Goal: Task Accomplishment & Management: Use online tool/utility

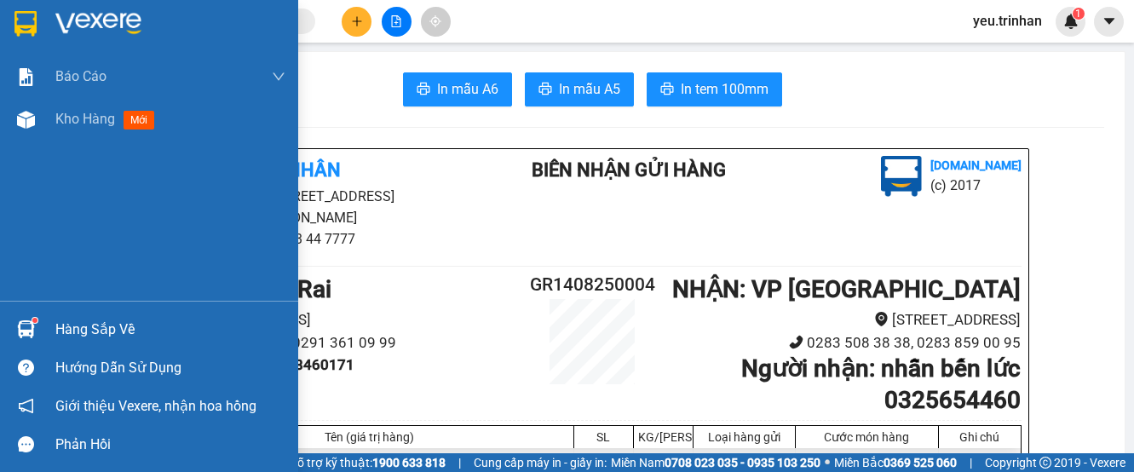
click at [37, 25] on img at bounding box center [25, 24] width 22 height 26
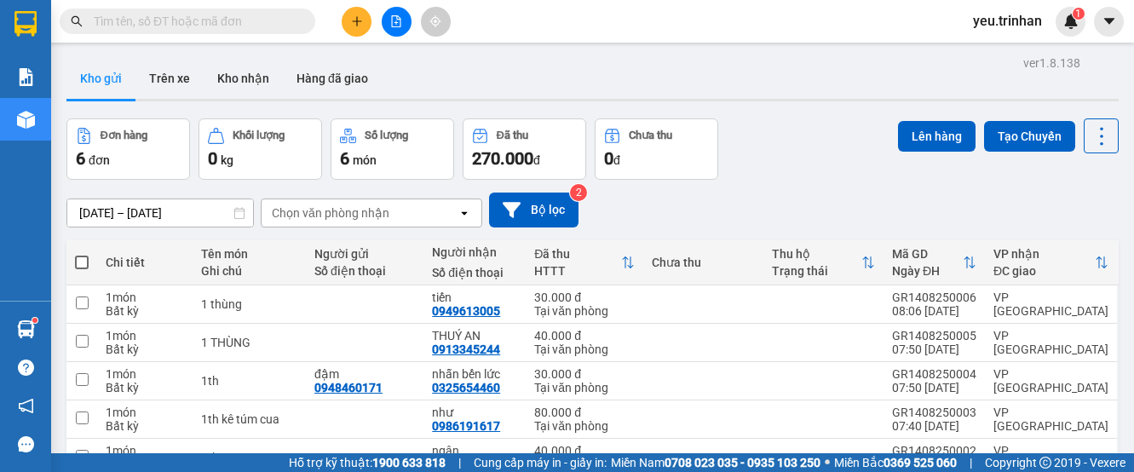
click at [83, 261] on span at bounding box center [82, 263] width 14 height 14
click at [82, 254] on input "checkbox" at bounding box center [82, 254] width 0 height 0
checkbox input "true"
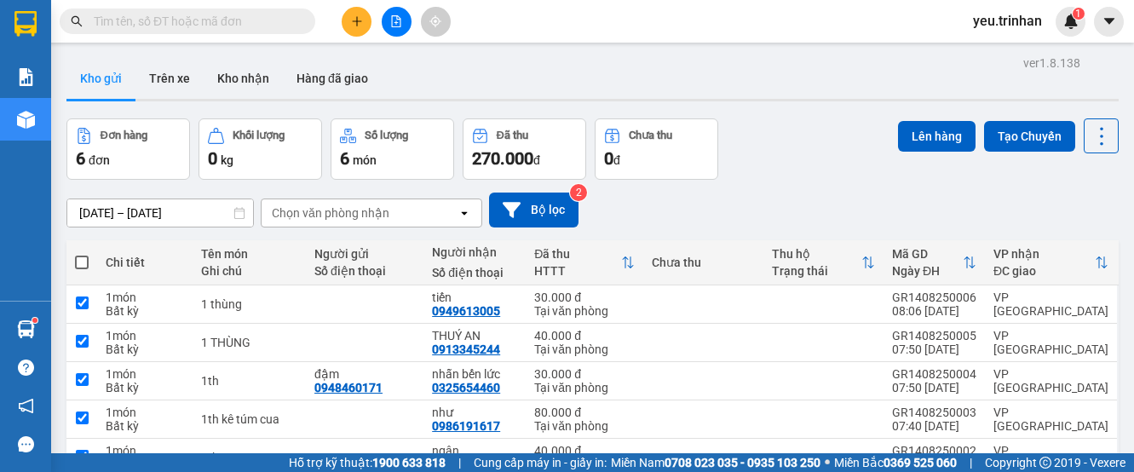
checkbox input "true"
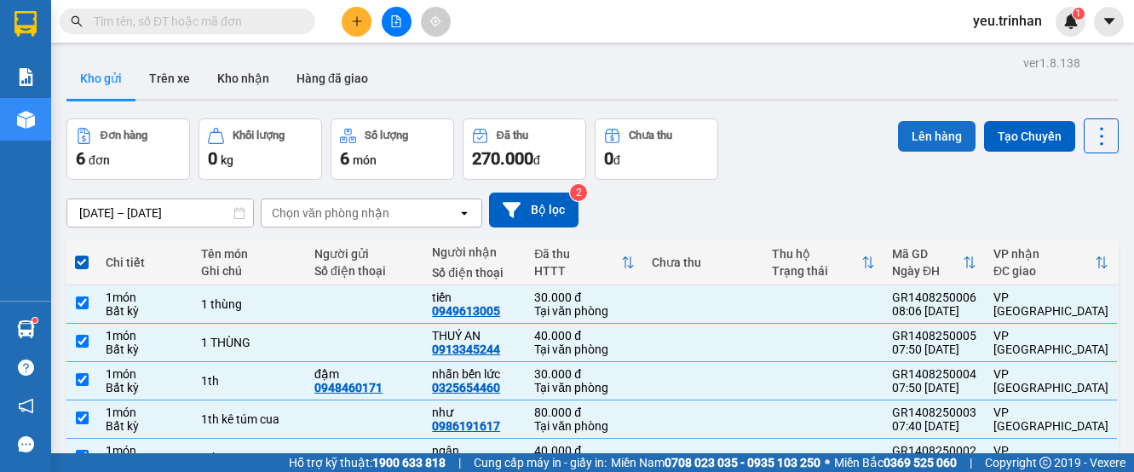
click at [919, 142] on button "Lên hàng" at bounding box center [937, 136] width 78 height 31
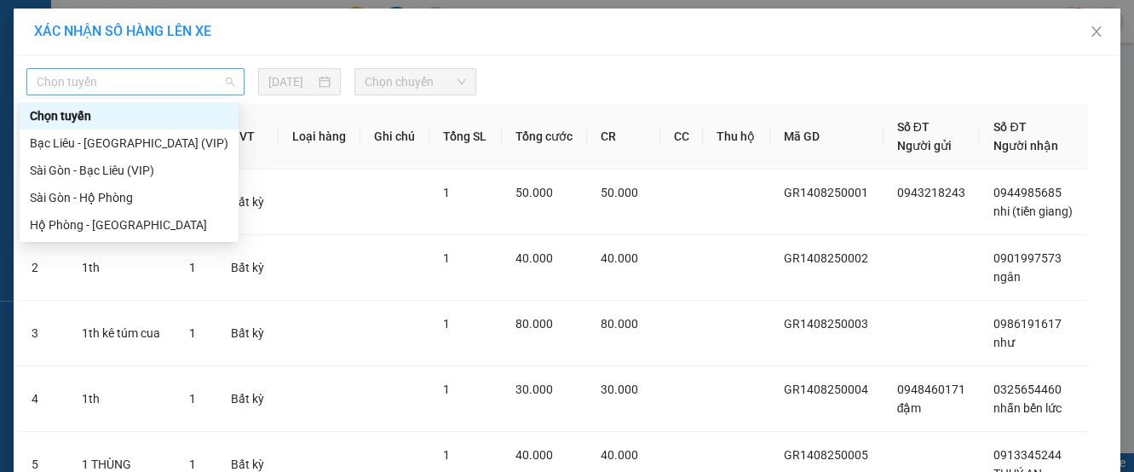
click at [164, 87] on span "Chọn tuyến" at bounding box center [136, 82] width 198 height 26
click at [137, 141] on div "Bạc Liêu - [GEOGRAPHIC_DATA] (VIP)" at bounding box center [129, 143] width 199 height 19
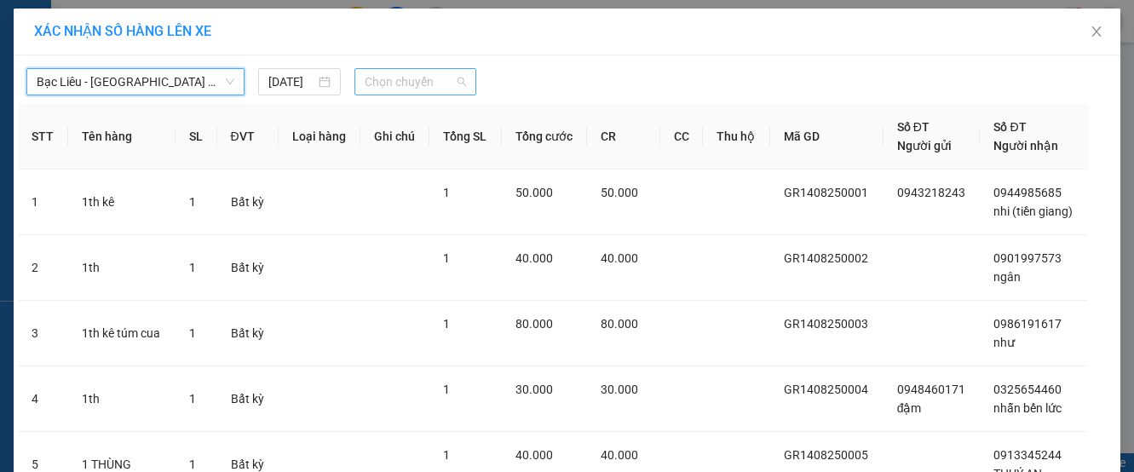
click at [396, 81] on span "Chọn chuyến" at bounding box center [415, 82] width 101 height 26
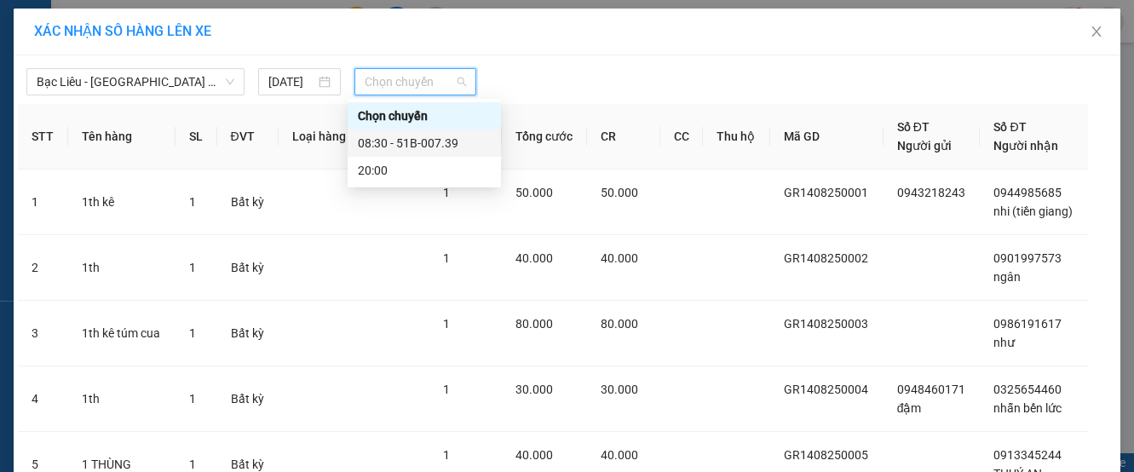
click at [408, 135] on div "08:30 - 51B-007.39" at bounding box center [424, 143] width 133 height 19
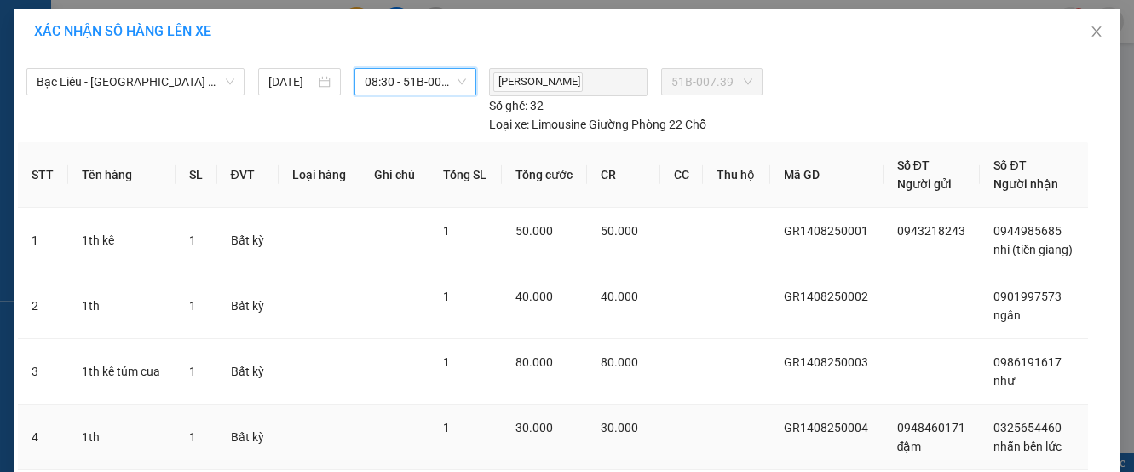
scroll to position [254, 0]
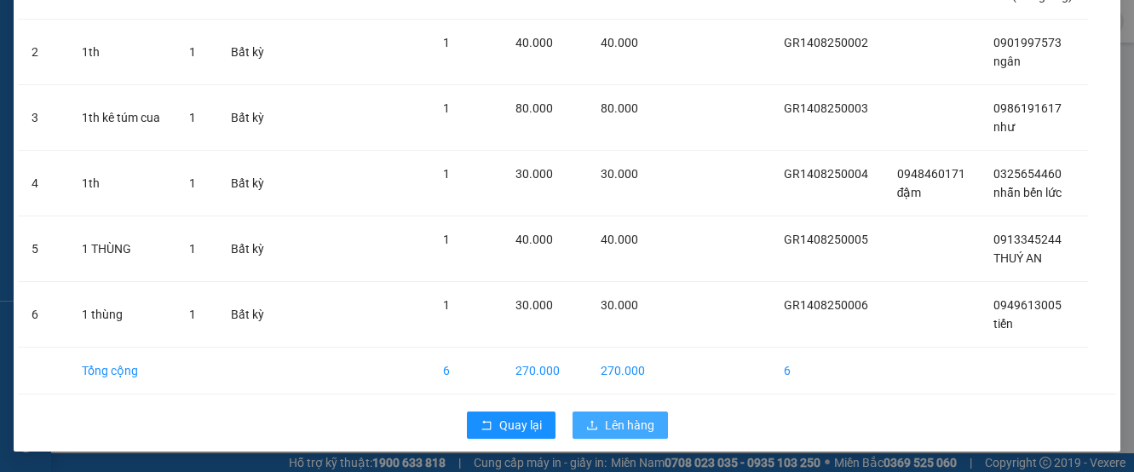
click at [620, 429] on span "Lên hàng" at bounding box center [629, 425] width 49 height 19
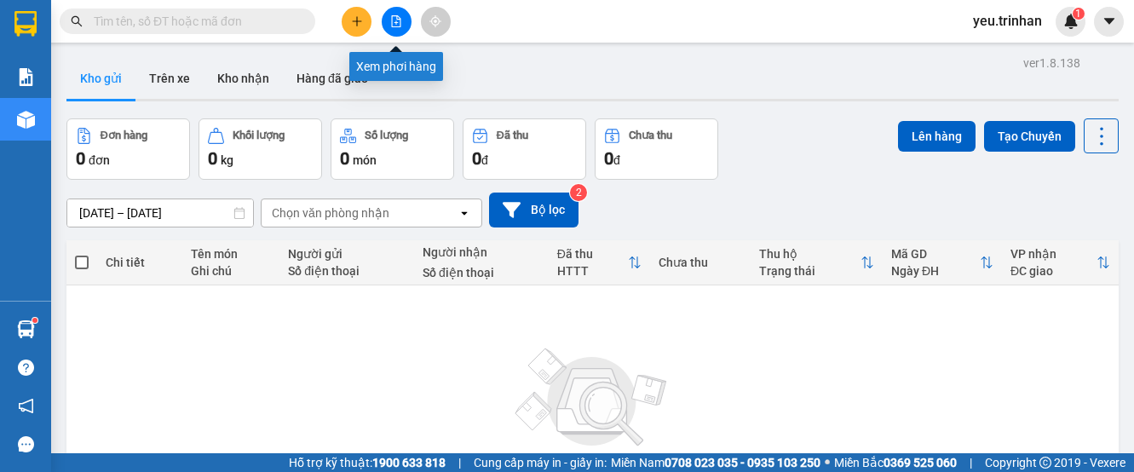
click at [397, 16] on icon "file-add" at bounding box center [396, 21] width 9 height 12
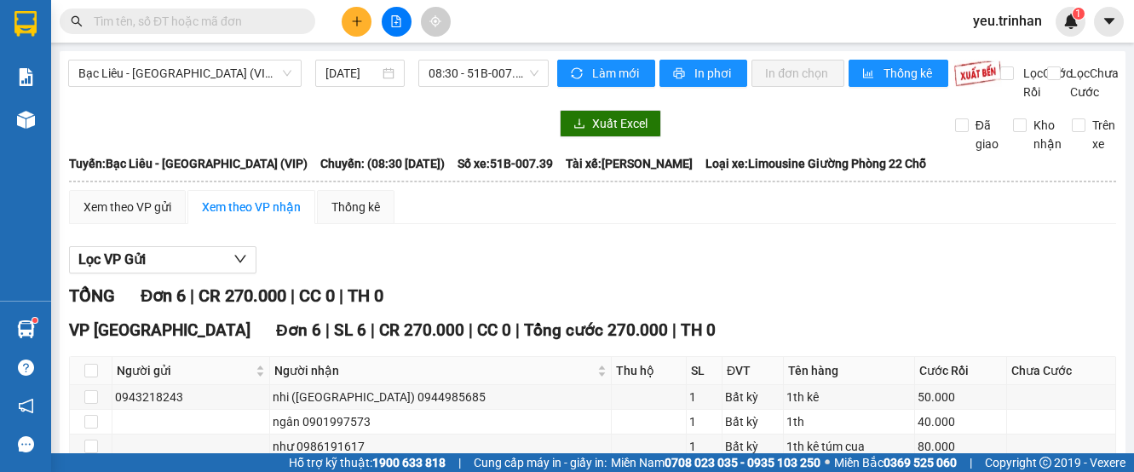
scroll to position [170, 0]
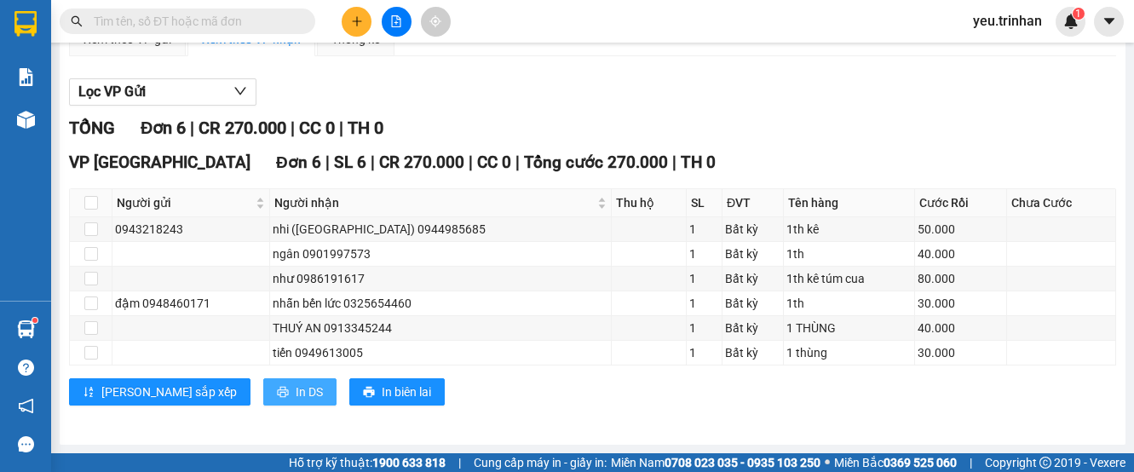
click at [296, 401] on span "In DS" at bounding box center [309, 392] width 27 height 19
drag, startPoint x: 828, startPoint y: 106, endPoint x: 837, endPoint y: 102, distance: 9.2
click at [831, 105] on div "Lọc VP Gửi" at bounding box center [592, 92] width 1047 height 28
click at [740, 89] on div "Lọc VP Gửi TỔNG Đơn 6 | CR 270.000 | CC 0 | TH 0 VP [GEOGRAPHIC_DATA] Đơn 6 | …" at bounding box center [592, 248] width 1047 height 357
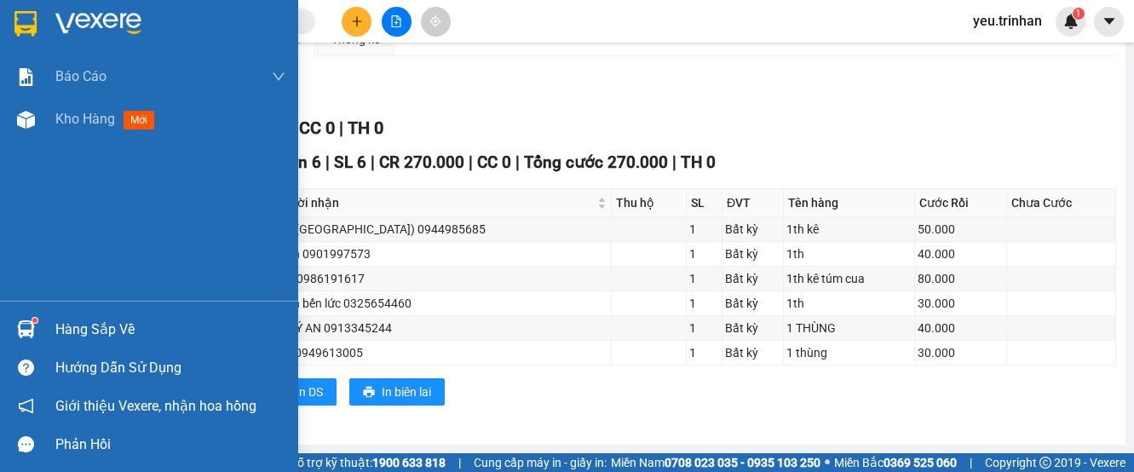
click at [20, 14] on img at bounding box center [25, 24] width 22 height 26
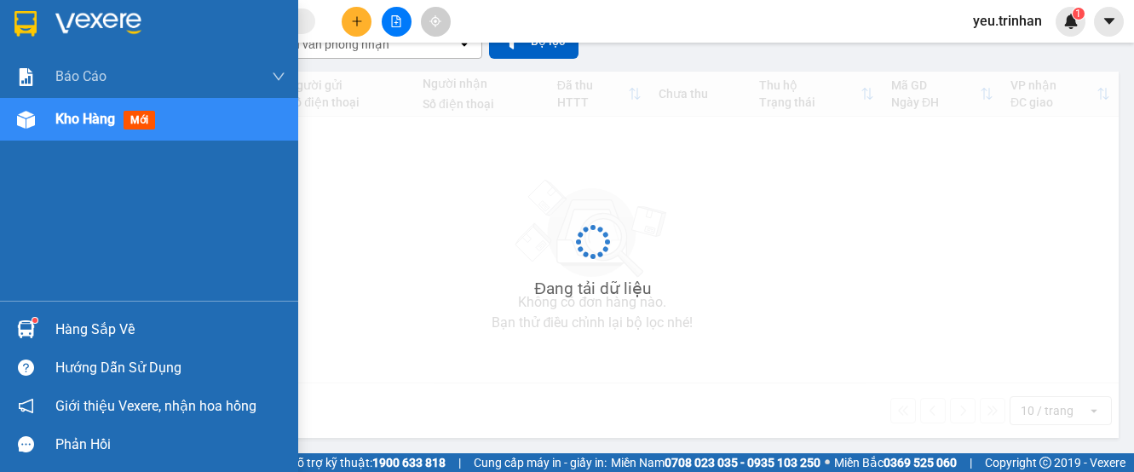
click at [101, 330] on div "Hàng sắp về" at bounding box center [170, 330] width 230 height 26
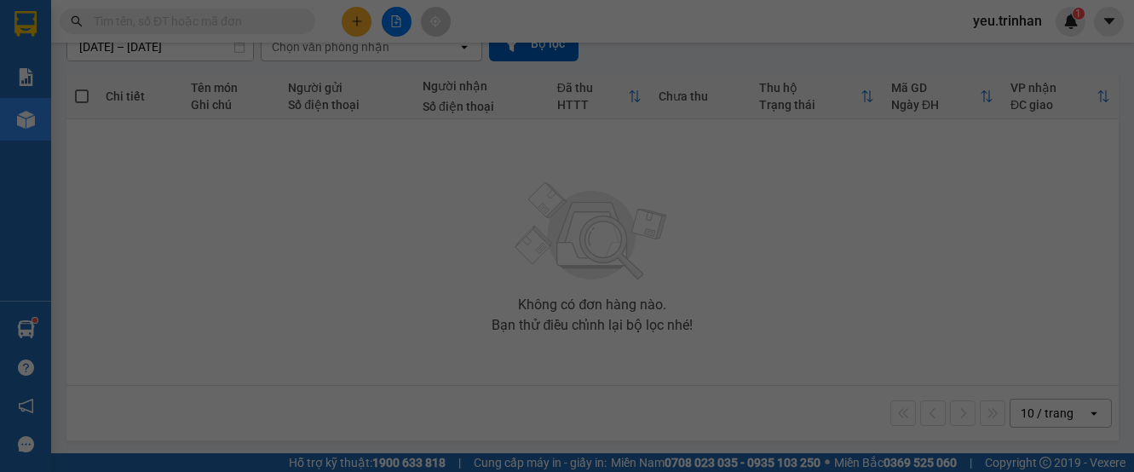
scroll to position [169, 0]
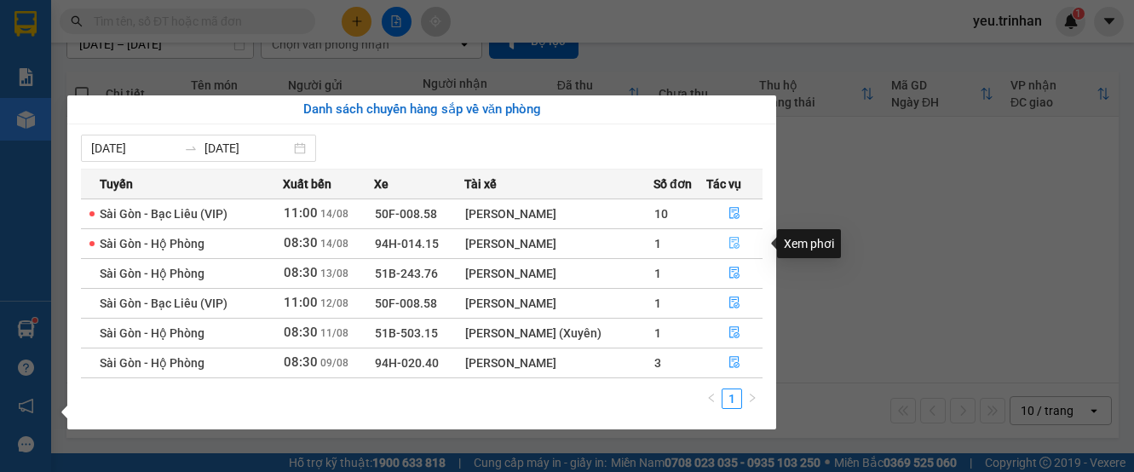
click at [735, 242] on icon "file-done" at bounding box center [735, 243] width 12 height 12
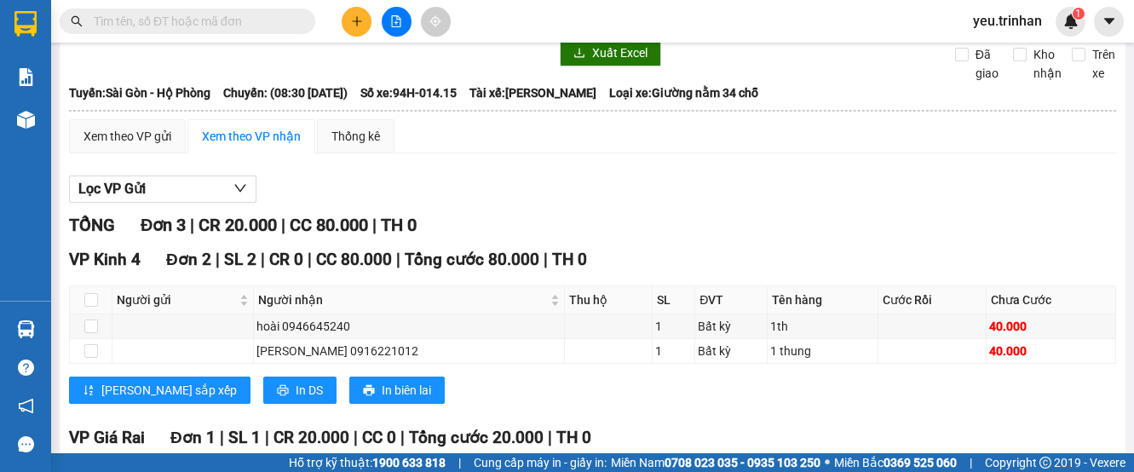
scroll to position [241, 0]
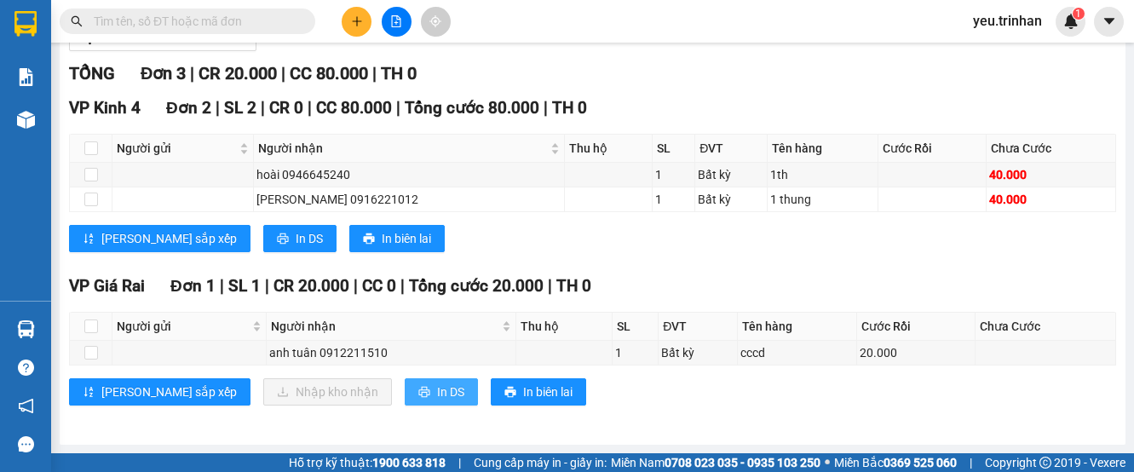
click at [437, 395] on span "In DS" at bounding box center [450, 392] width 27 height 19
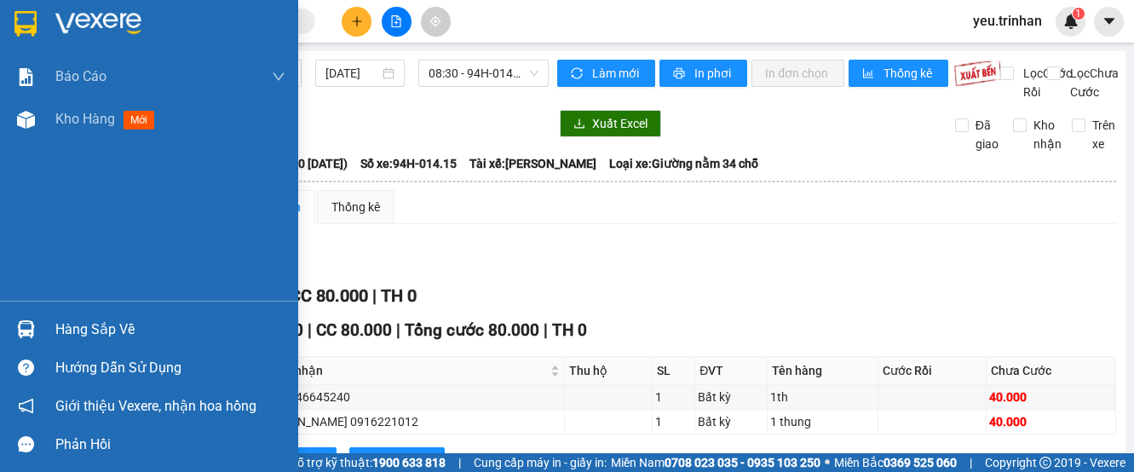
click at [26, 331] on img at bounding box center [26, 329] width 18 height 18
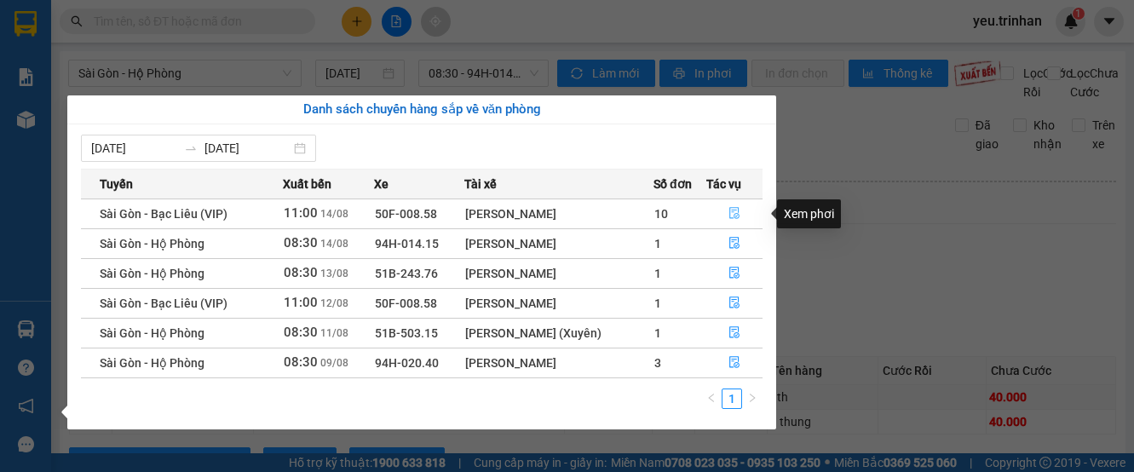
click at [740, 211] on button "button" at bounding box center [734, 213] width 55 height 27
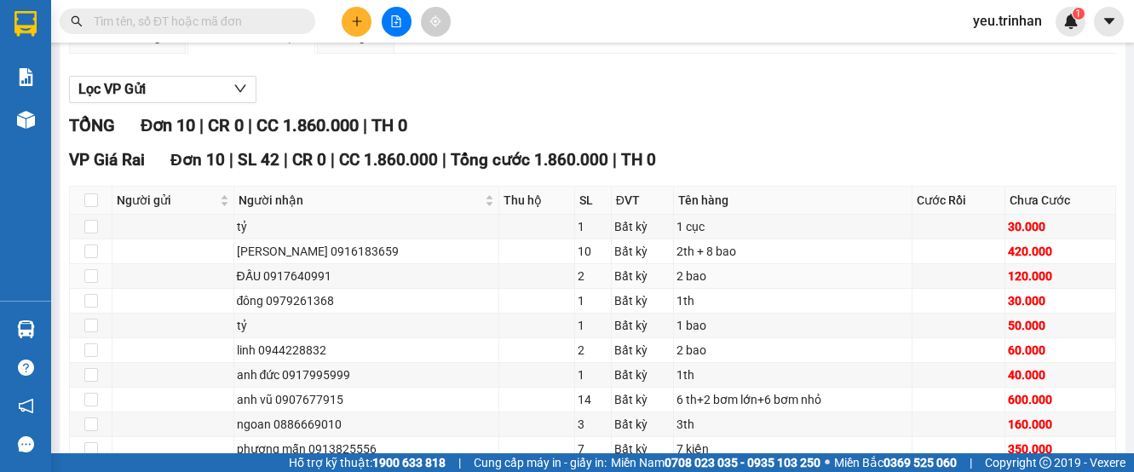
scroll to position [256, 0]
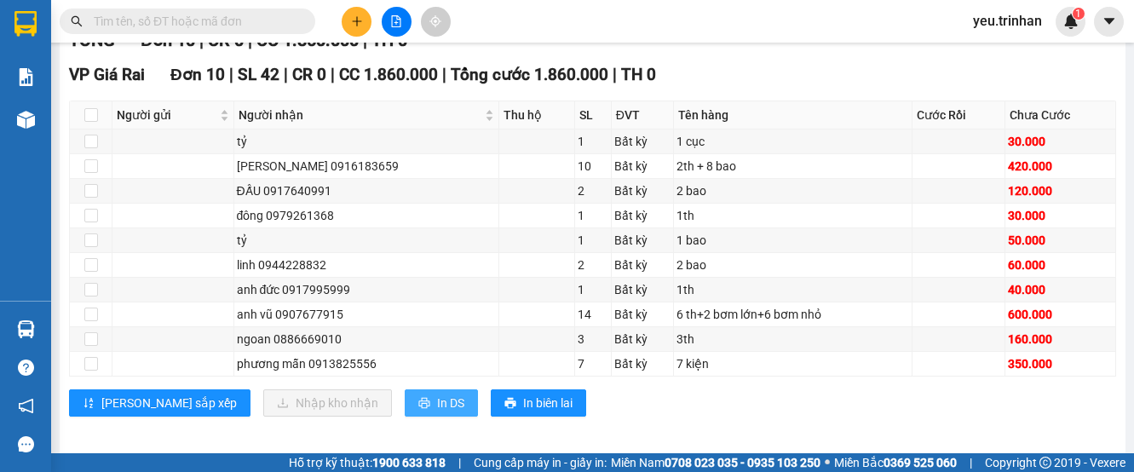
click at [437, 412] on span "In DS" at bounding box center [450, 403] width 27 height 19
click at [405, 417] on button "In DS" at bounding box center [441, 402] width 73 height 27
